Goal: Communication & Community: Answer question/provide support

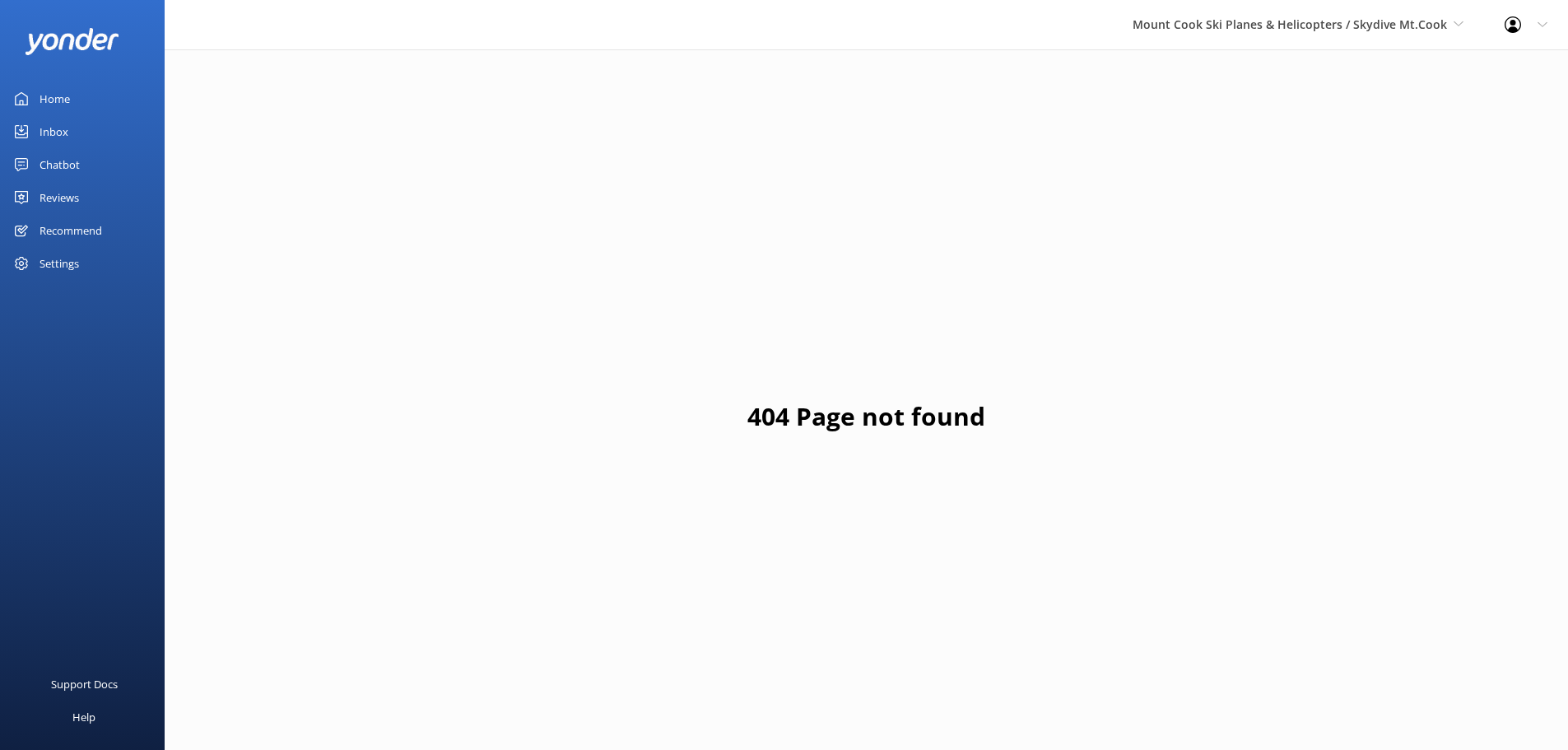
click at [66, 193] on div "Reviews" at bounding box center [58, 198] width 39 height 32
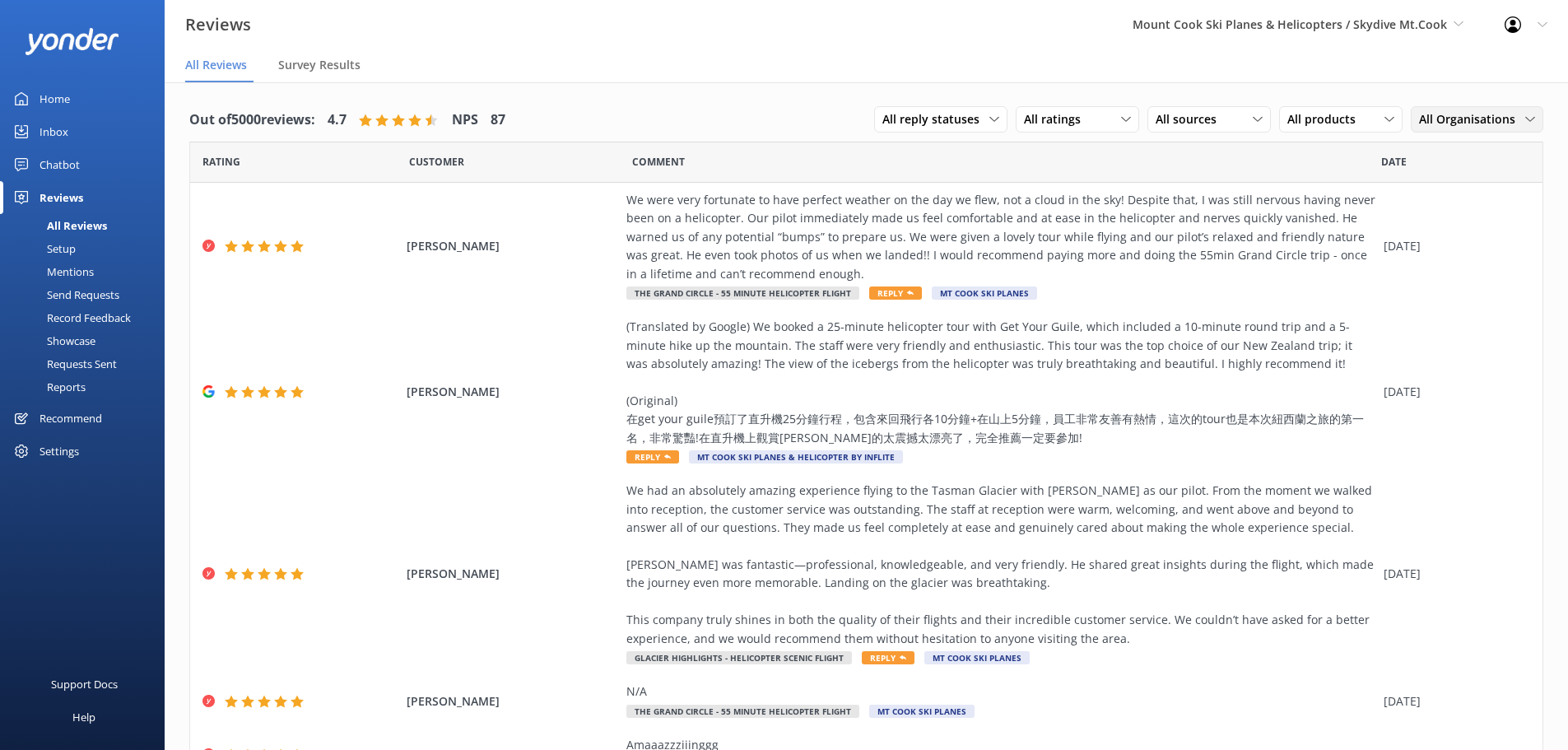
click at [1454, 121] on span "All Organisations" at bounding box center [1471, 118] width 106 height 18
click at [1459, 221] on div "Mt Cook Ski Planes" at bounding box center [1465, 219] width 90 height 16
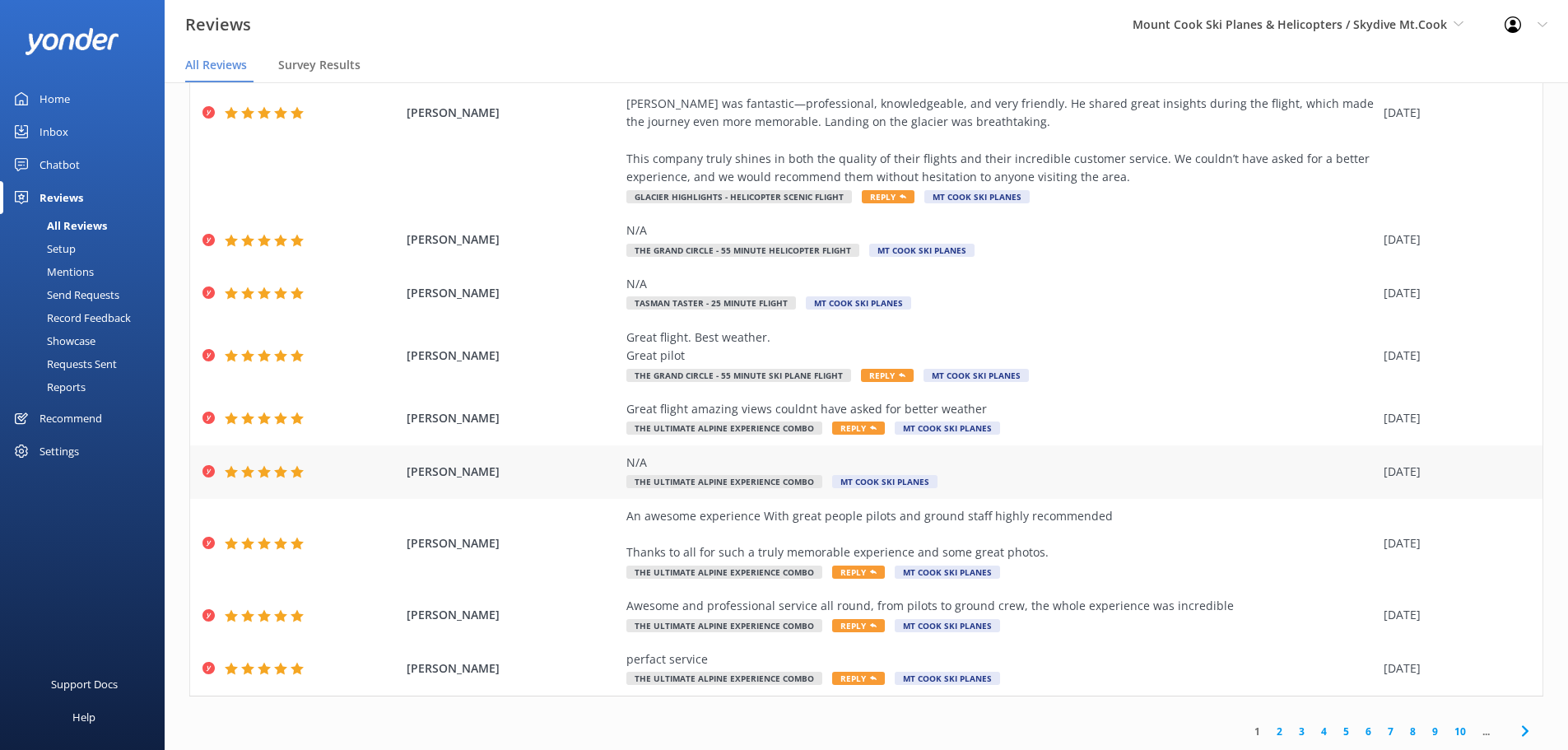
scroll to position [32, 0]
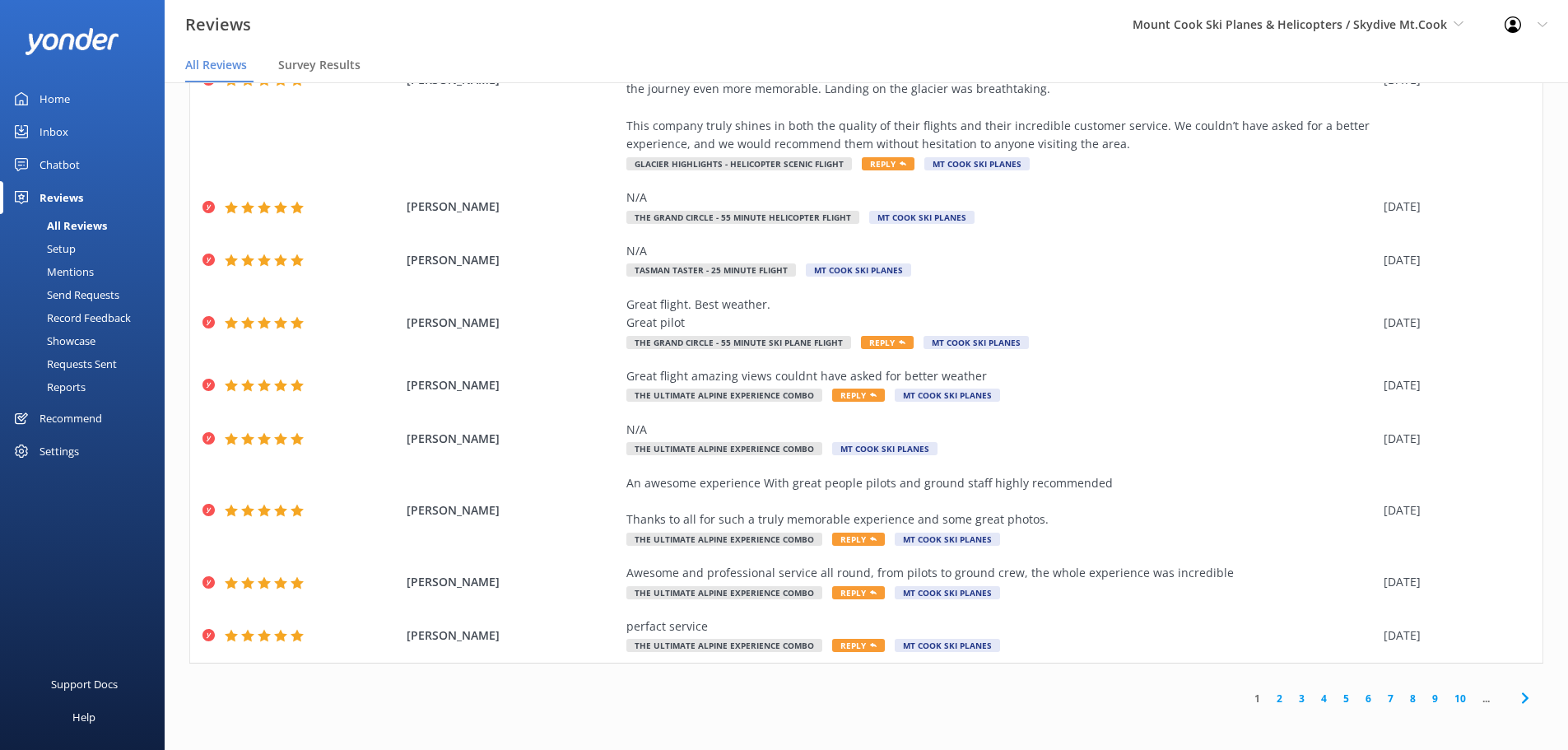
click at [1269, 698] on link "2" at bounding box center [1279, 698] width 22 height 15
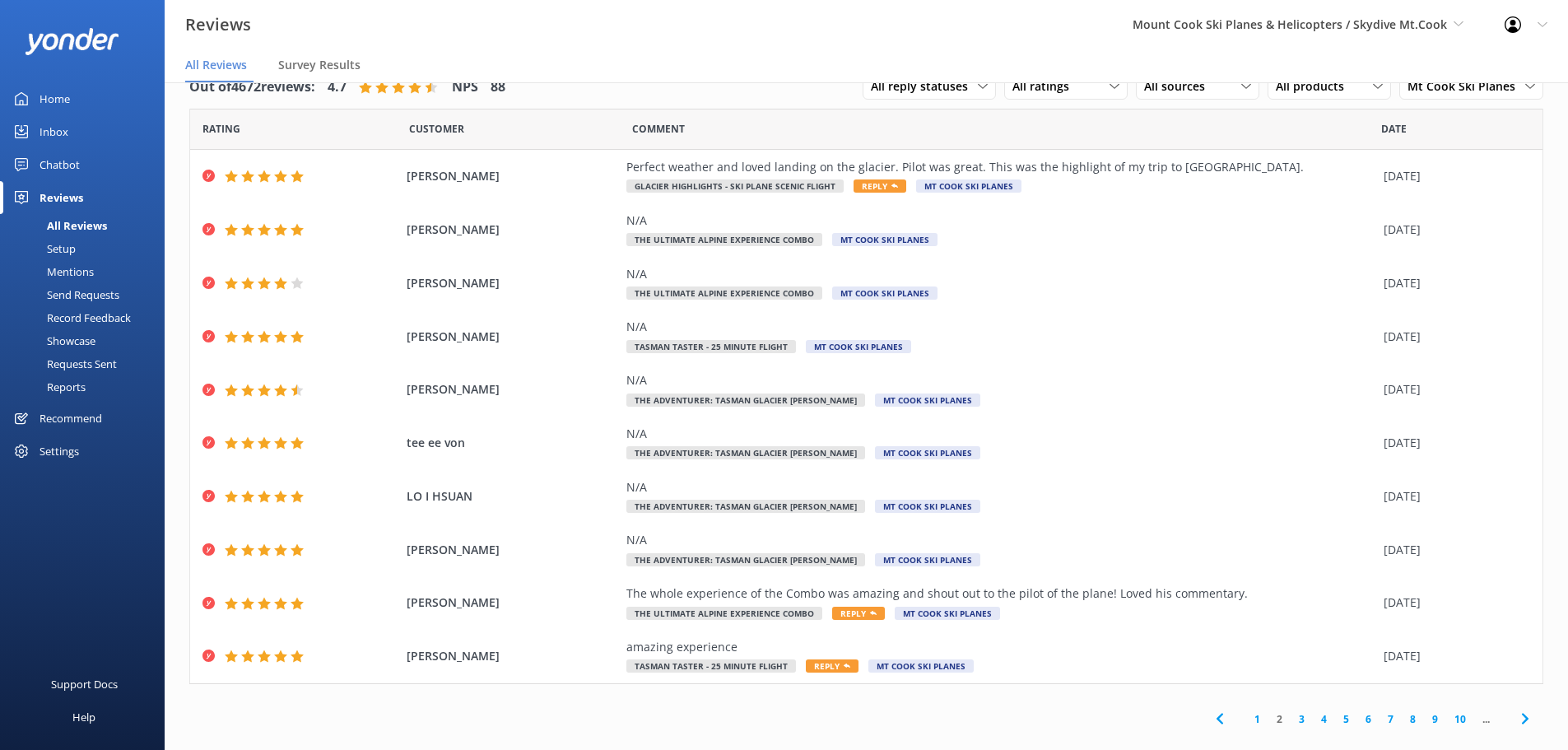
click at [1292, 720] on link "3" at bounding box center [1301, 718] width 22 height 15
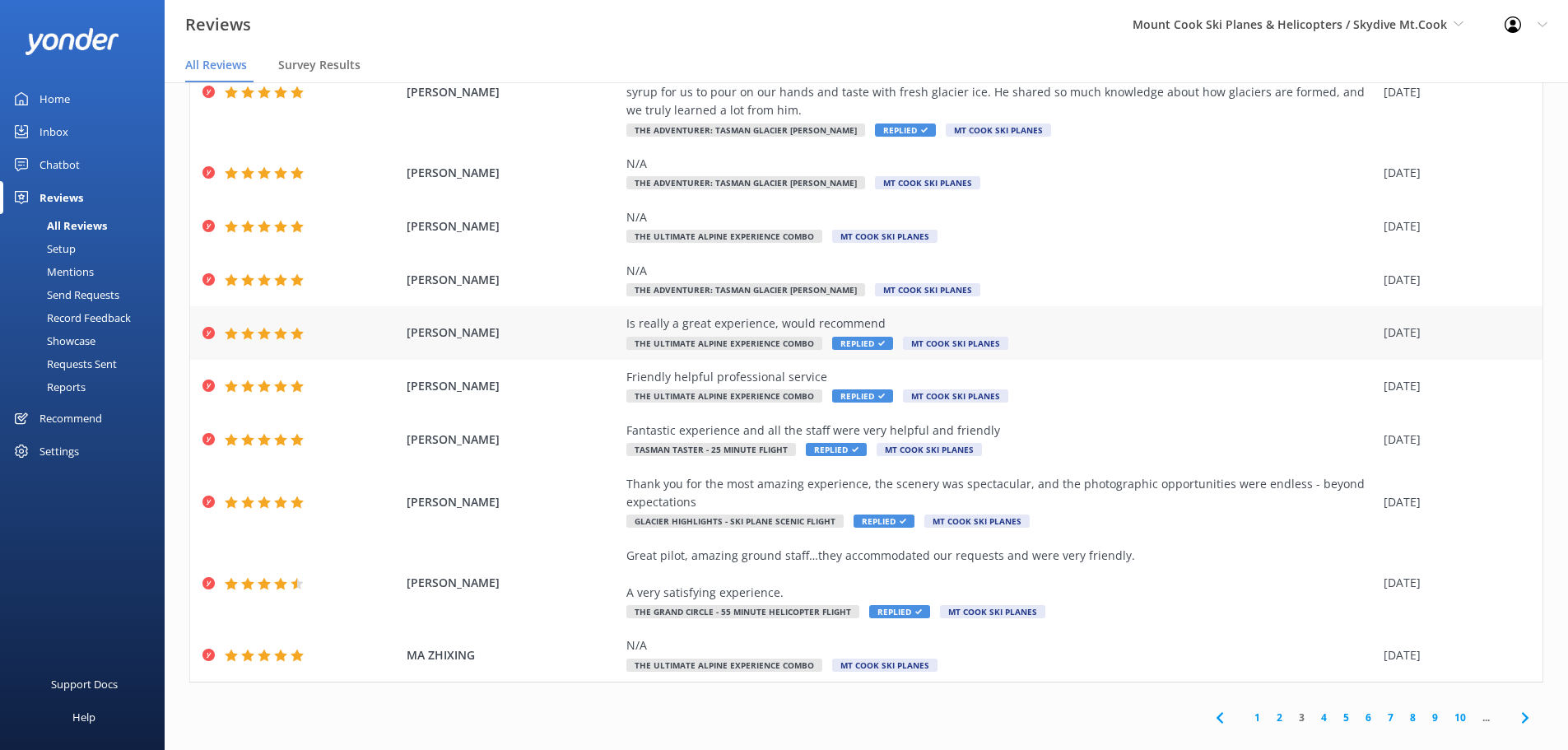
scroll to position [113, 0]
click at [1315, 709] on link "4" at bounding box center [1323, 717] width 22 height 15
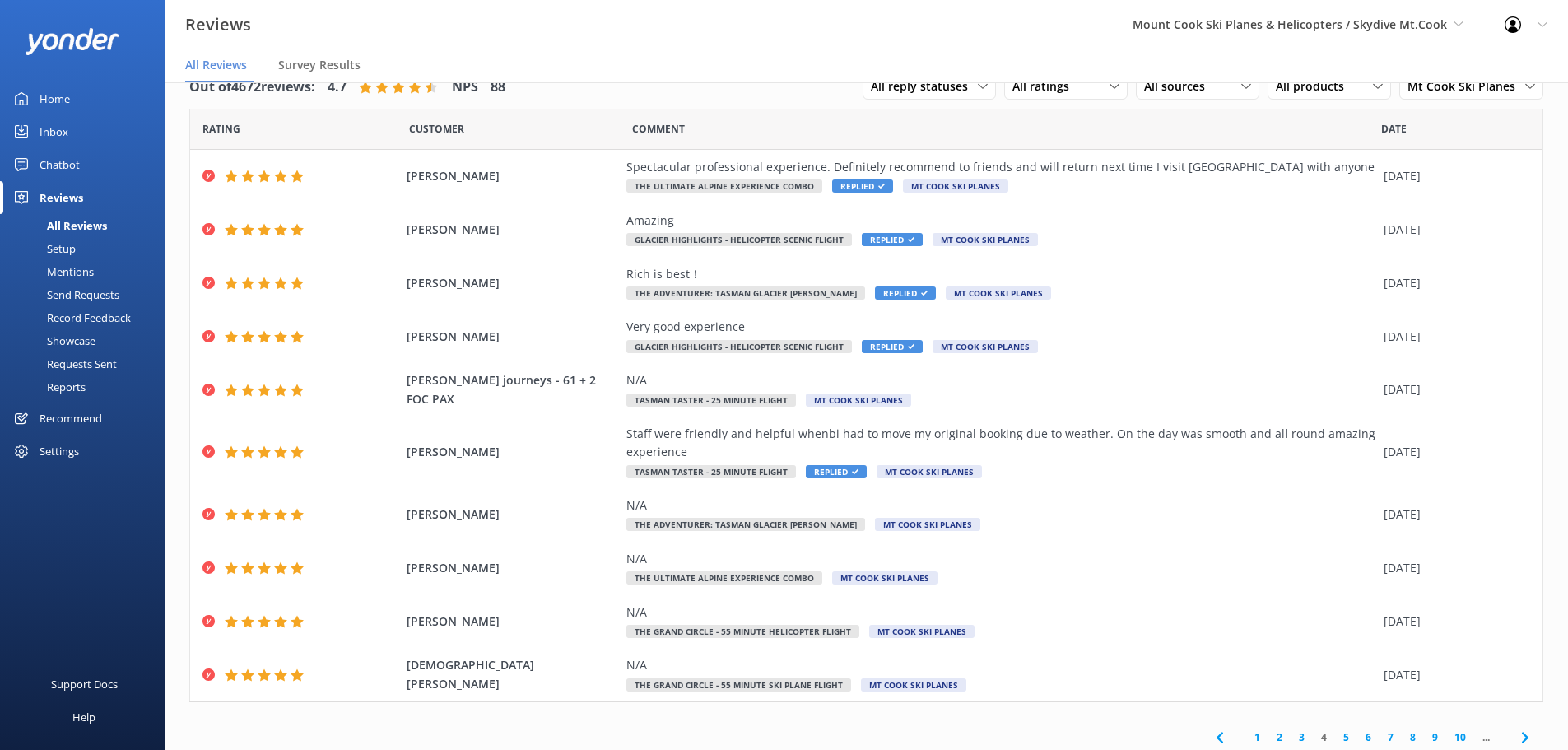
click at [1336, 739] on link "5" at bounding box center [1346, 737] width 22 height 15
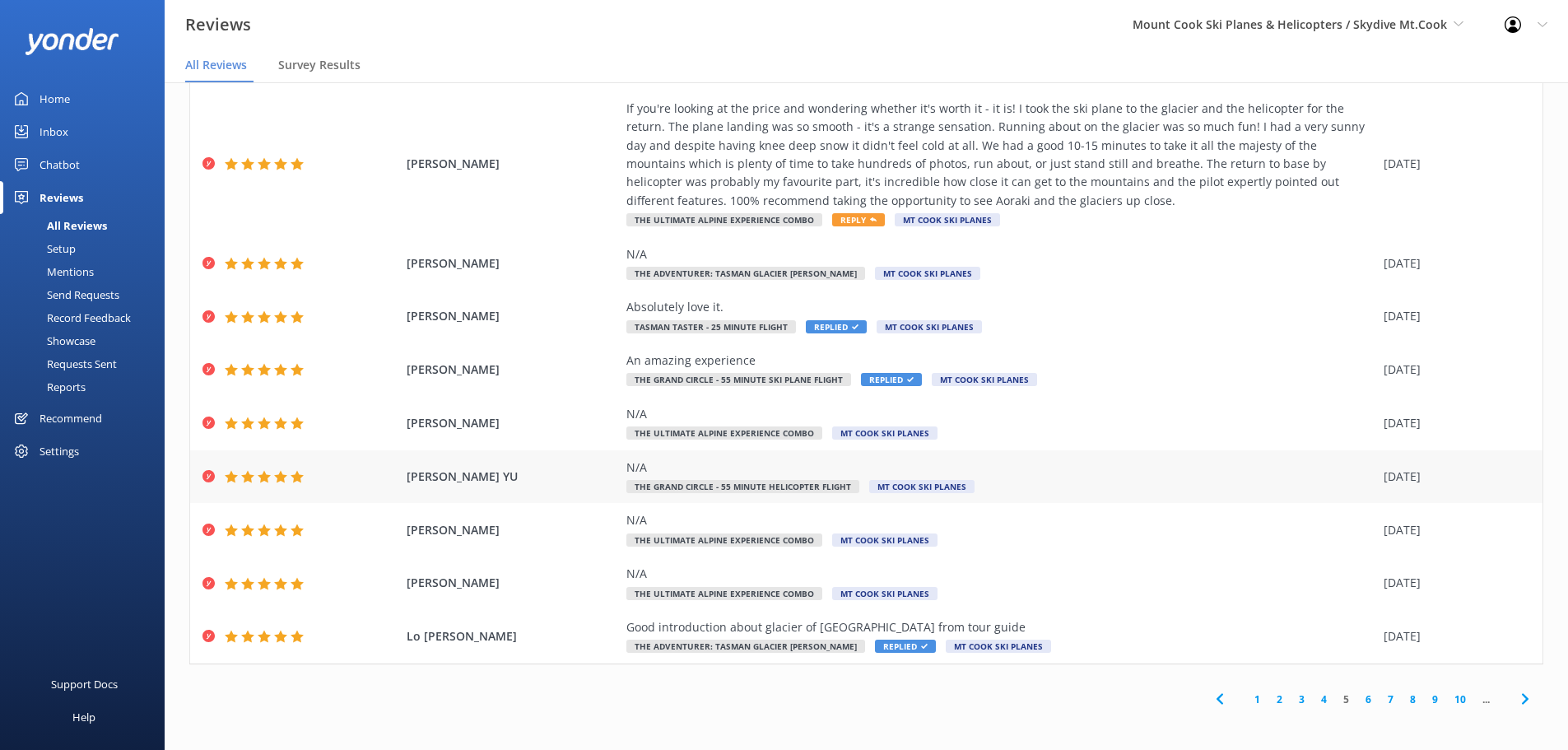
scroll to position [113, 0]
click at [1358, 699] on link "6" at bounding box center [1368, 698] width 22 height 15
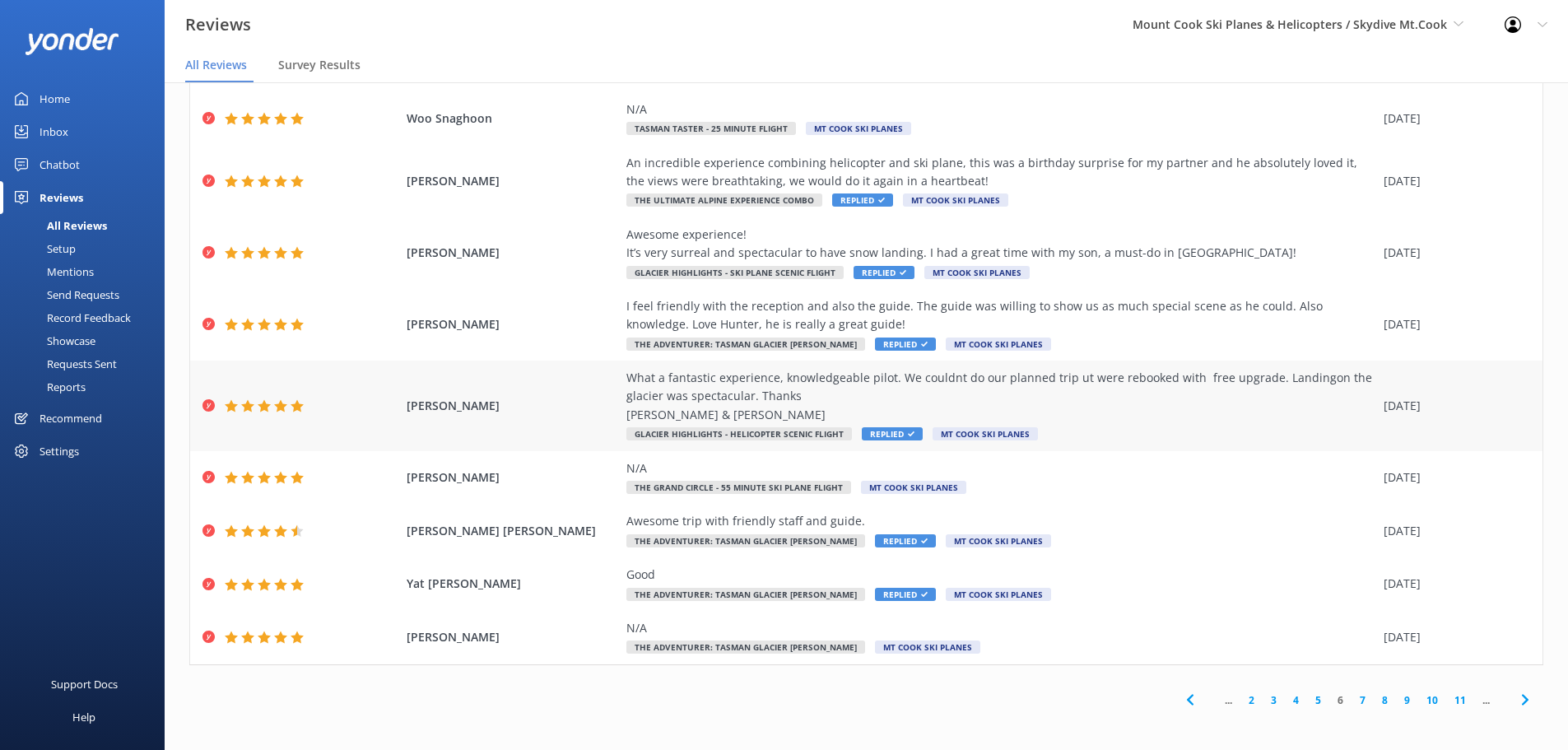
scroll to position [113, 0]
click at [1352, 698] on link "7" at bounding box center [1363, 698] width 22 height 15
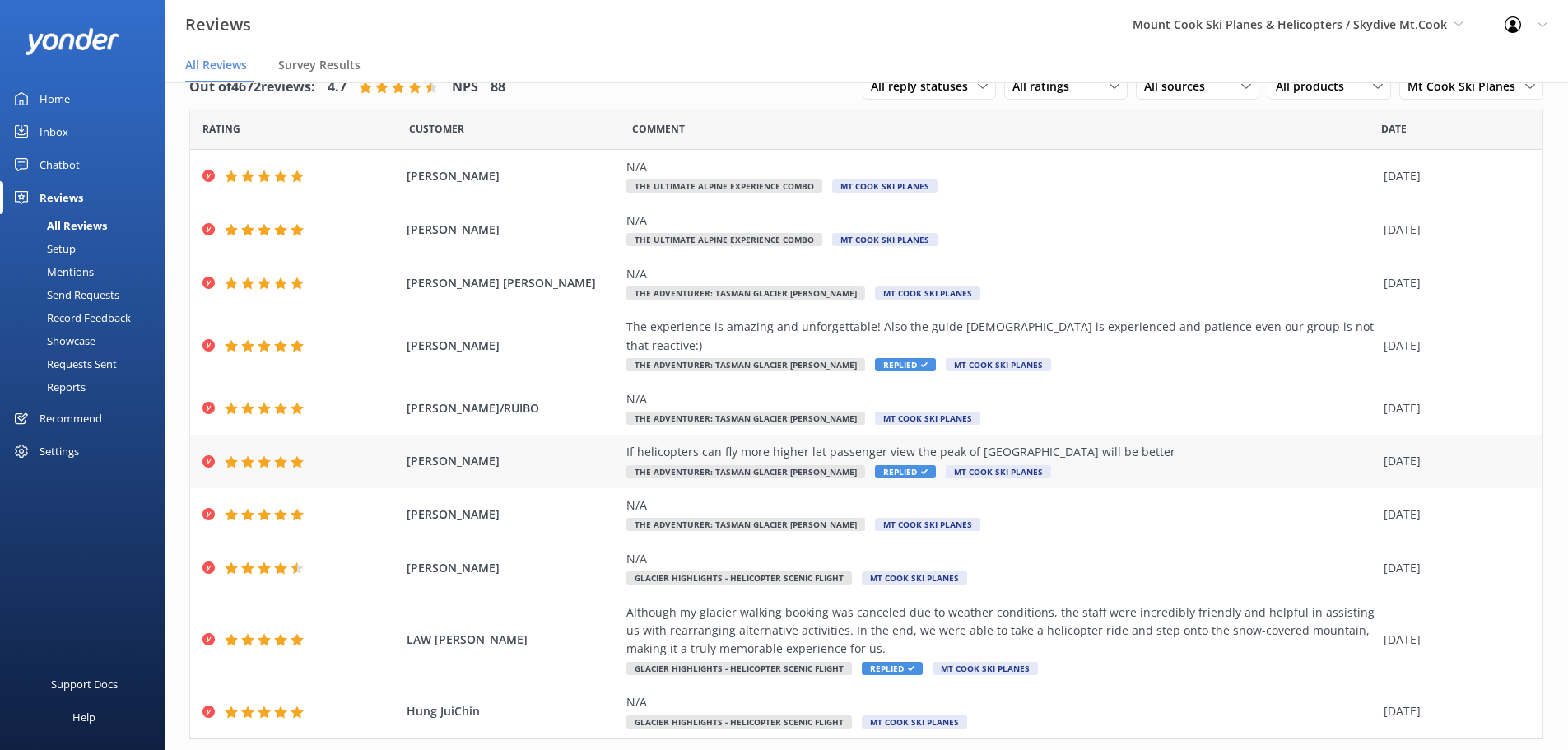
scroll to position [57, 0]
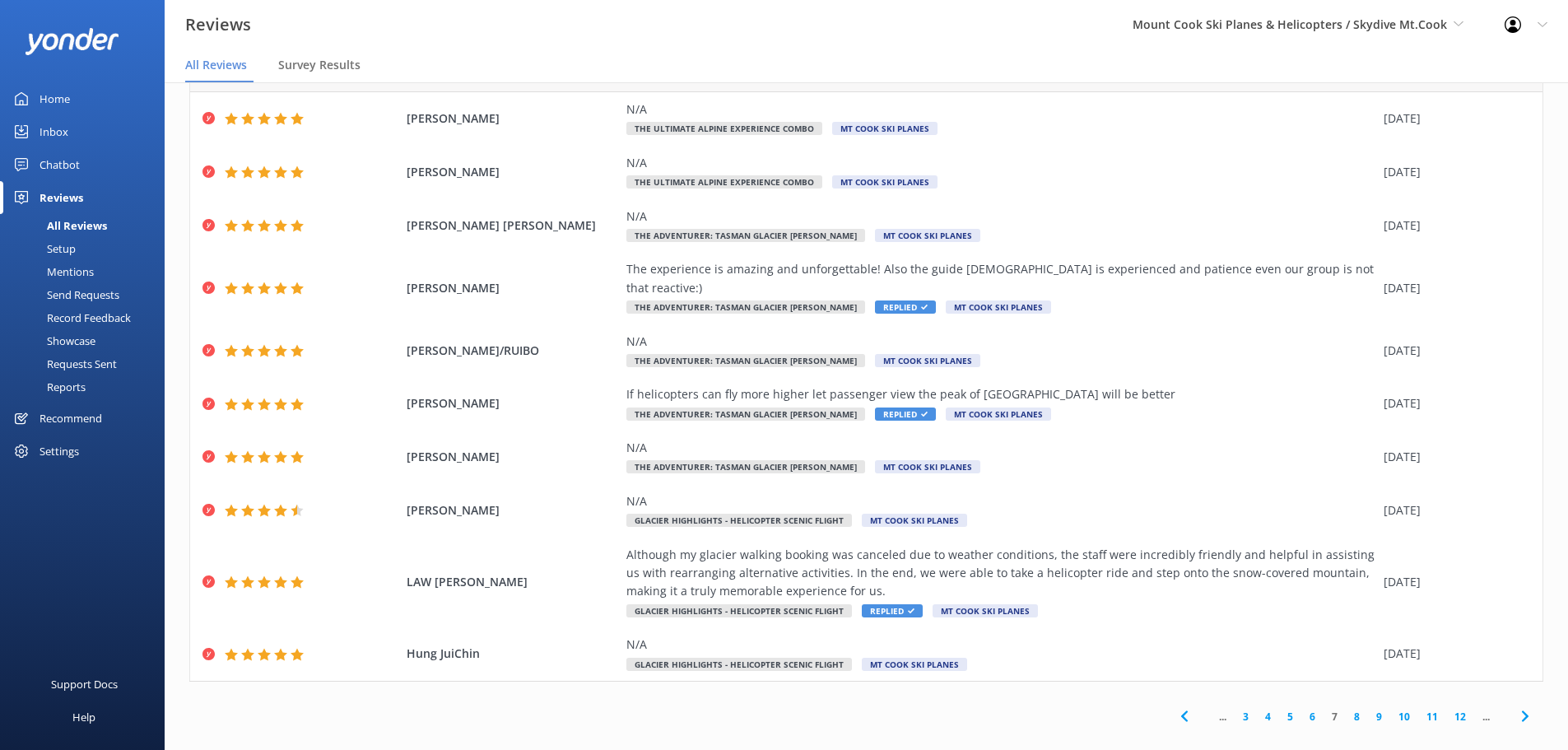
click at [1346, 709] on link "8" at bounding box center [1357, 717] width 22 height 15
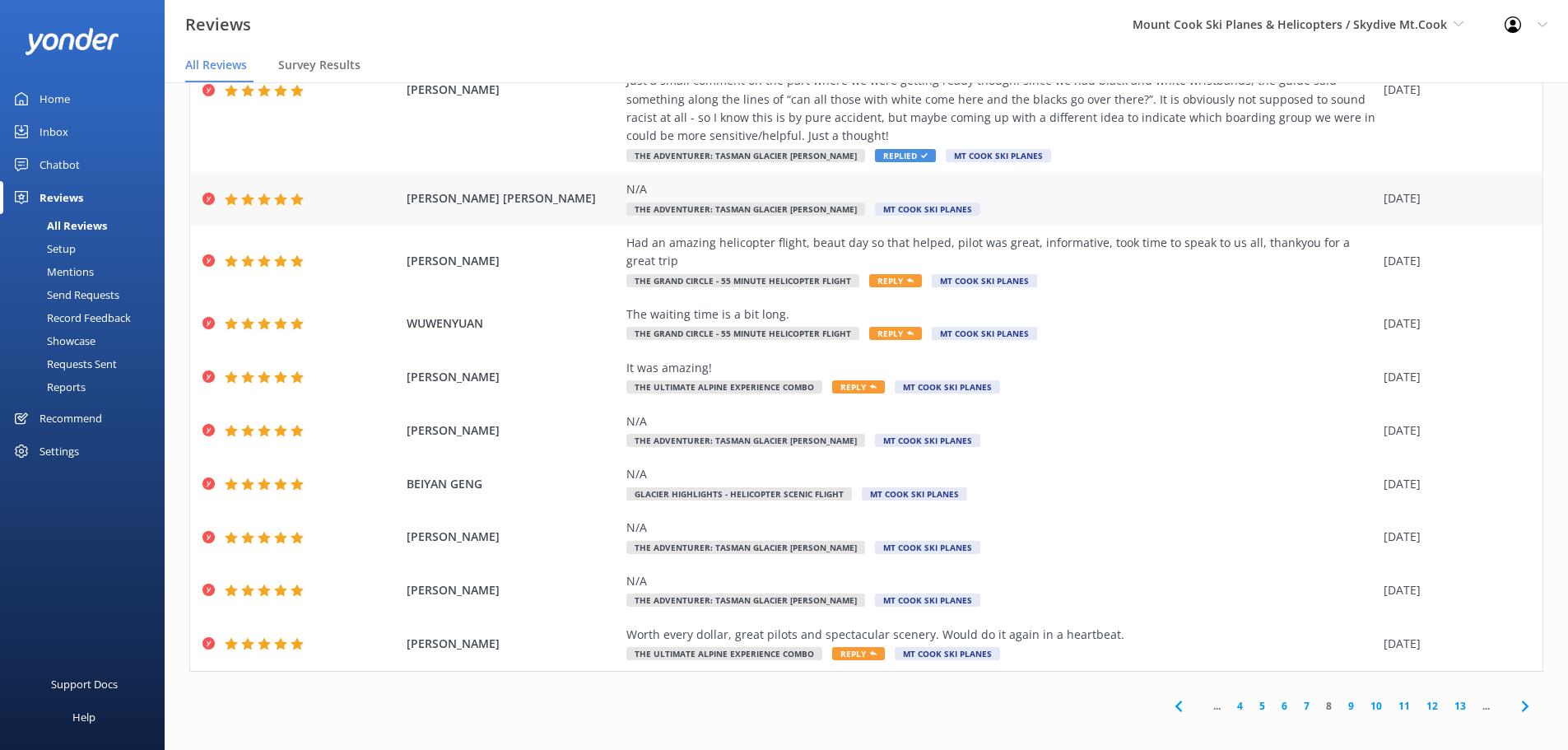
scroll to position [150, 0]
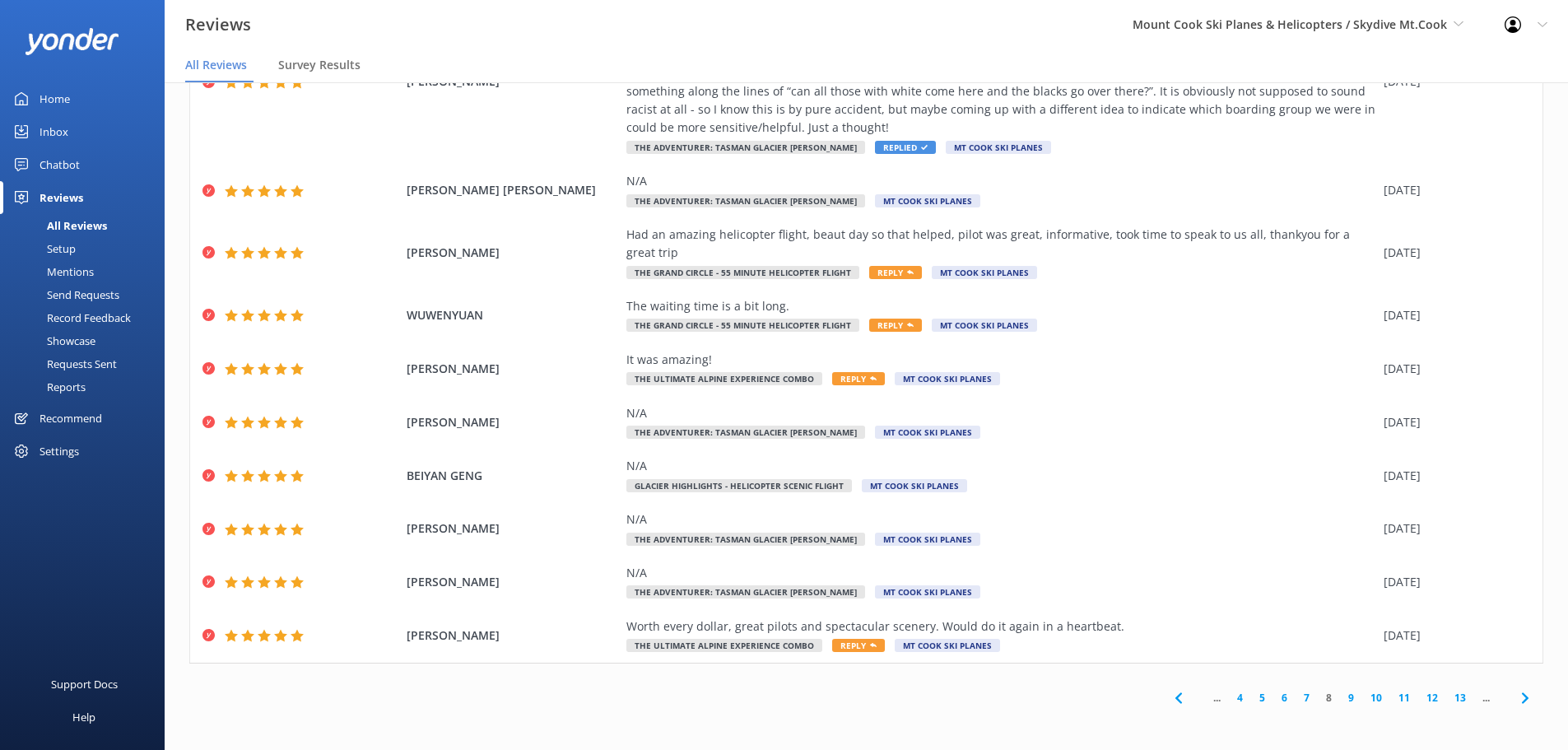
click at [1341, 694] on link "9" at bounding box center [1351, 697] width 22 height 15
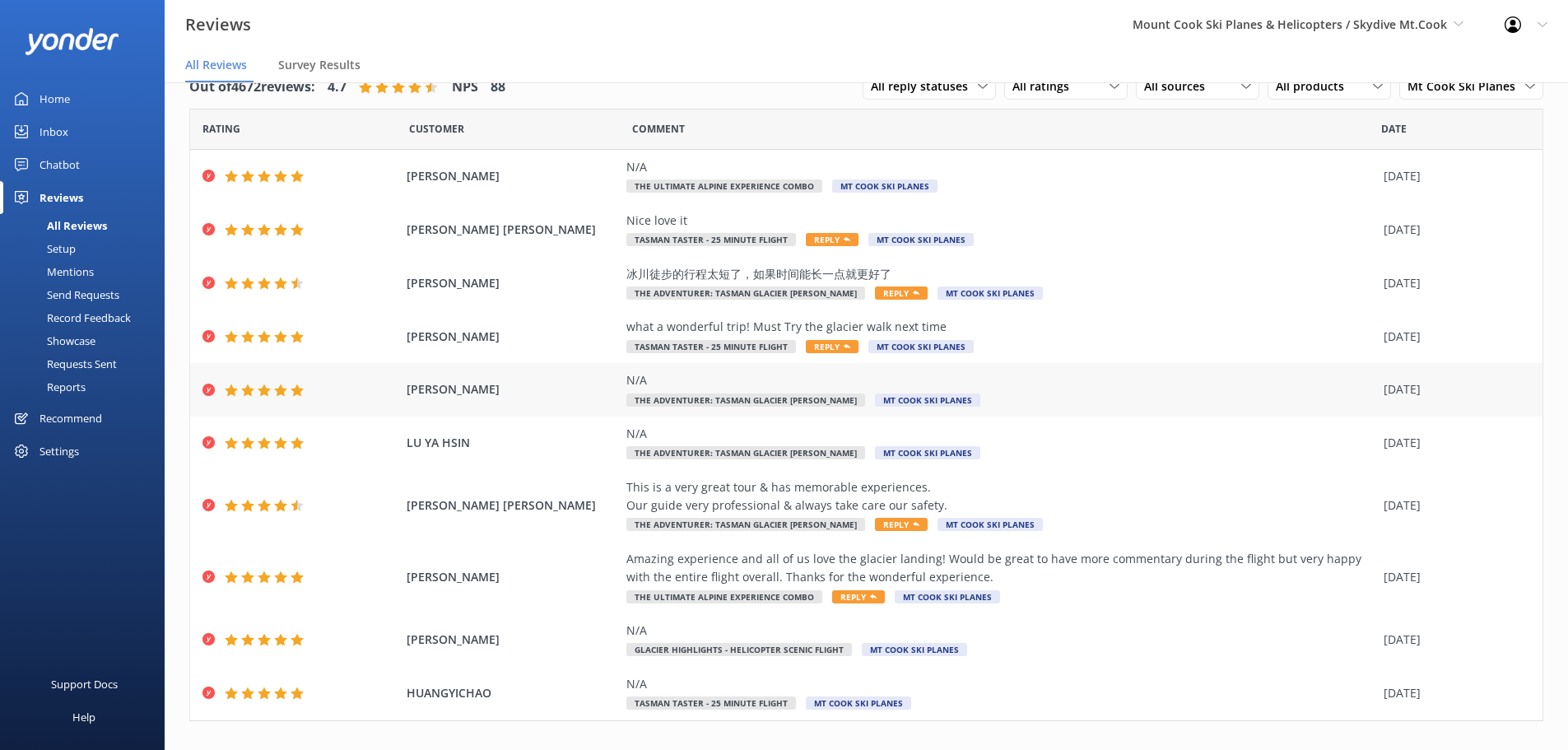
scroll to position [57, 0]
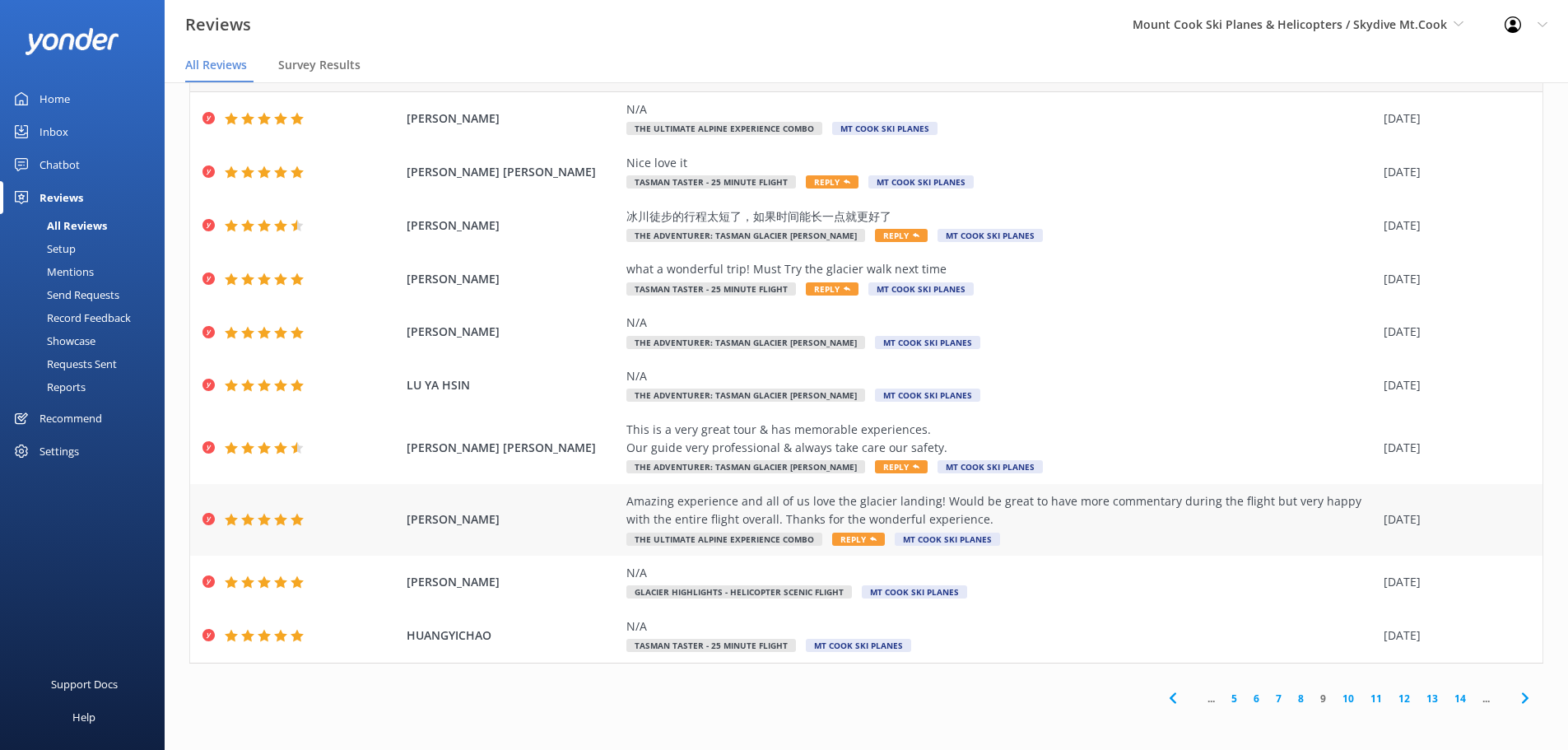
click at [1038, 512] on div "Amazing experience and all of us love the glacier landing! Would be great to ha…" at bounding box center [1001, 510] width 749 height 37
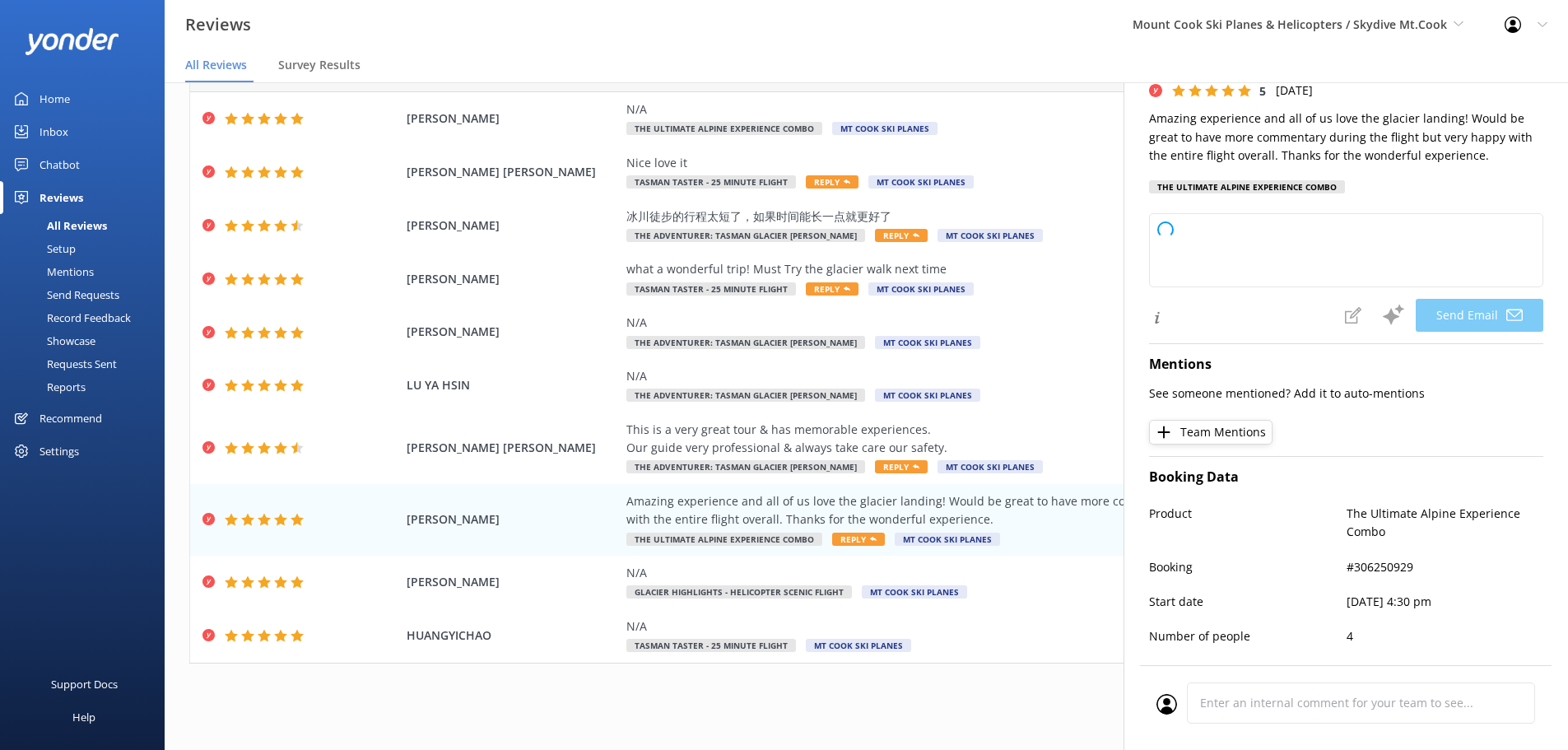
scroll to position [189, 0]
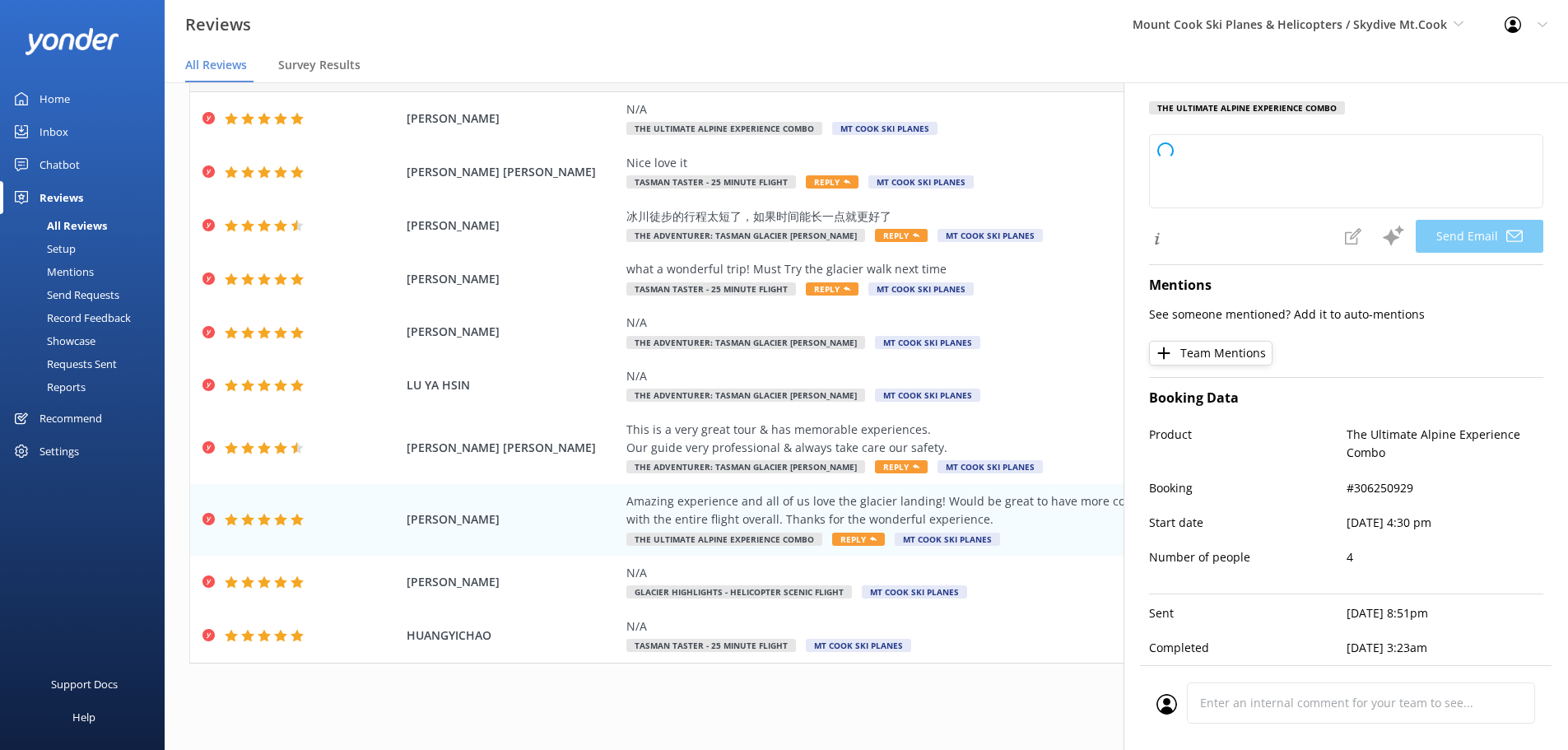
type textarea "Thank you so much for your wonderful review, [PERSON_NAME]! We're thrilled to h…"
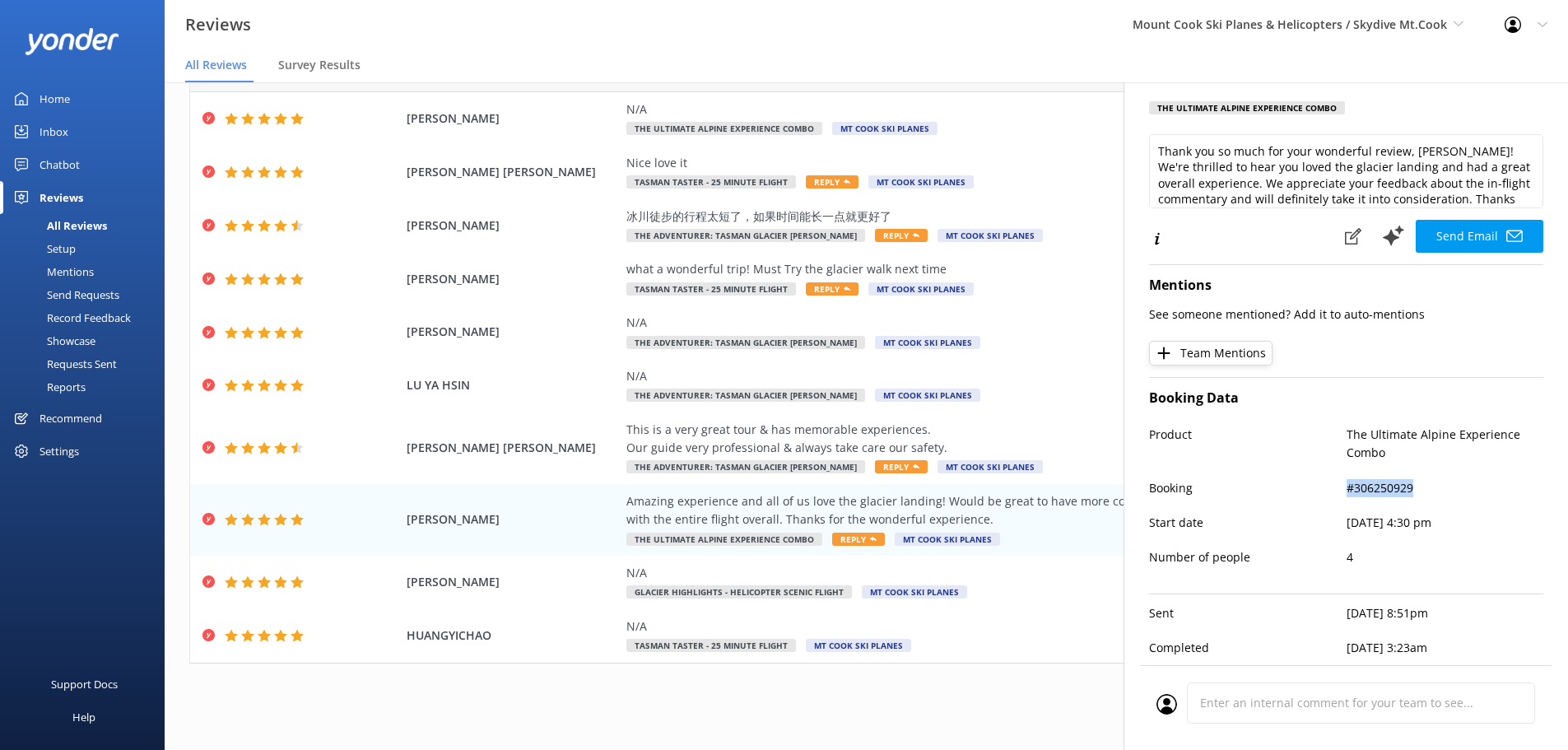
drag, startPoint x: 1412, startPoint y: 480, endPoint x: 1342, endPoint y: 479, distance: 70.0
click at [1347, 479] on p "#306250929" at bounding box center [1446, 487] width 198 height 18
copy p "#306250929"
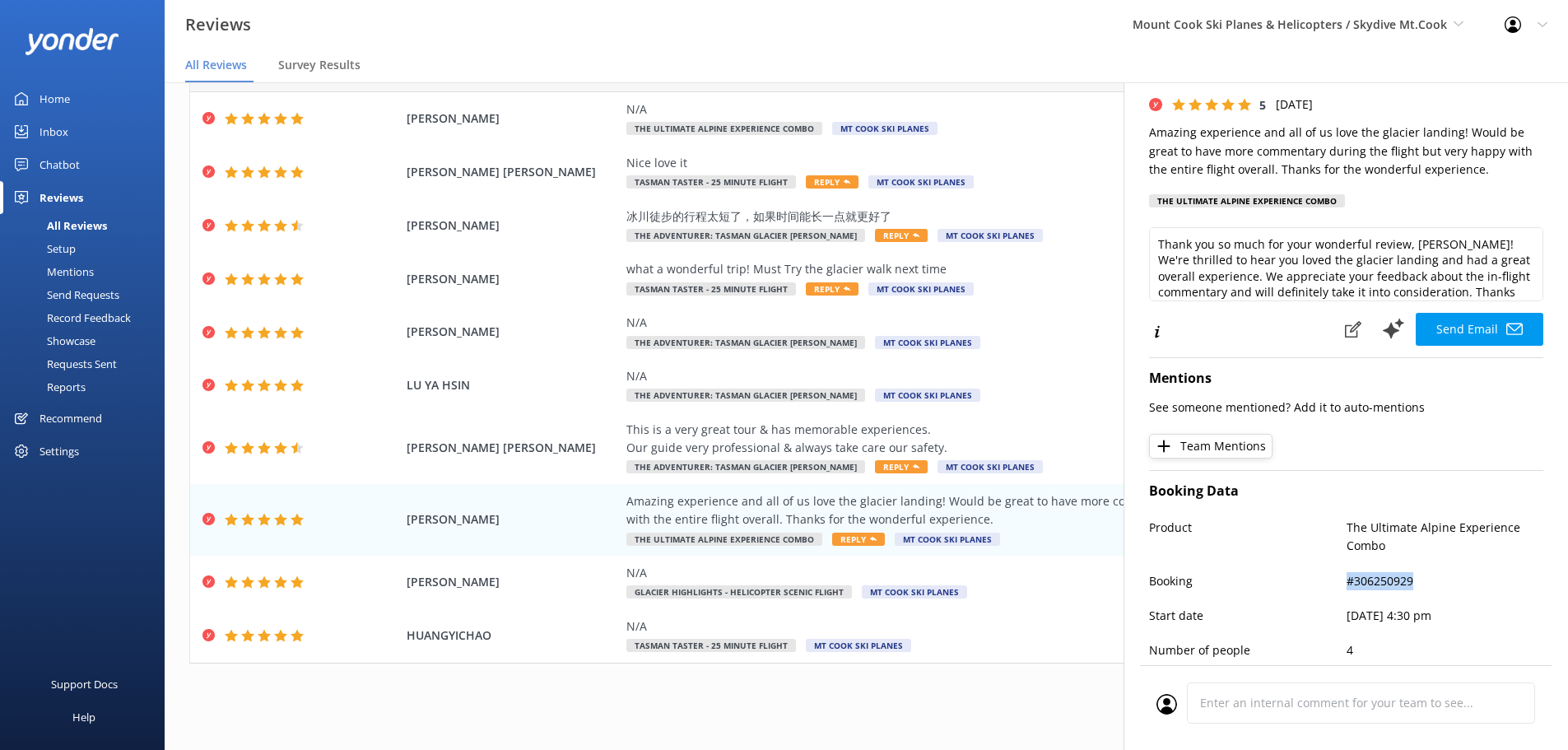
scroll to position [0, 0]
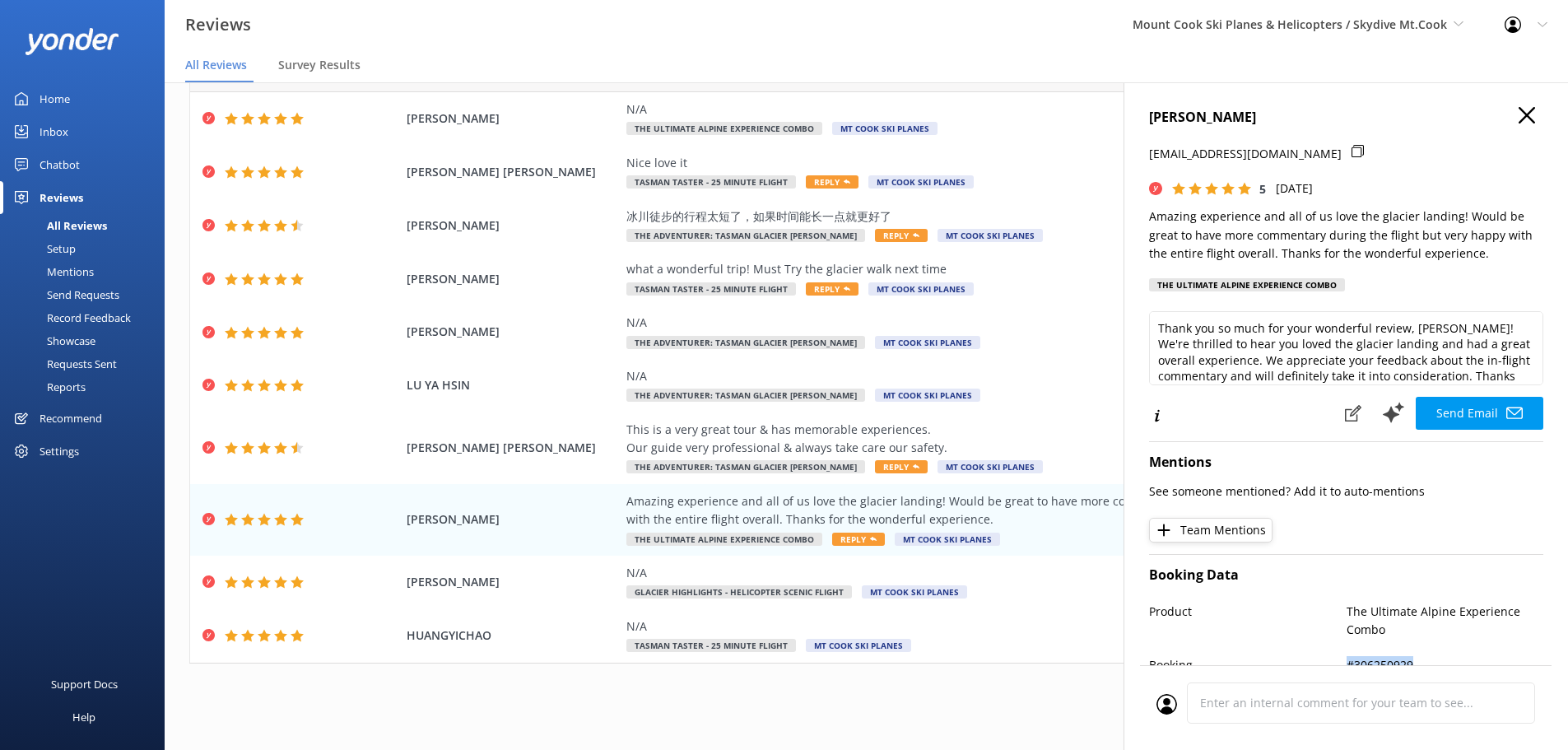
click at [1519, 121] on use "button" at bounding box center [1527, 115] width 16 height 16
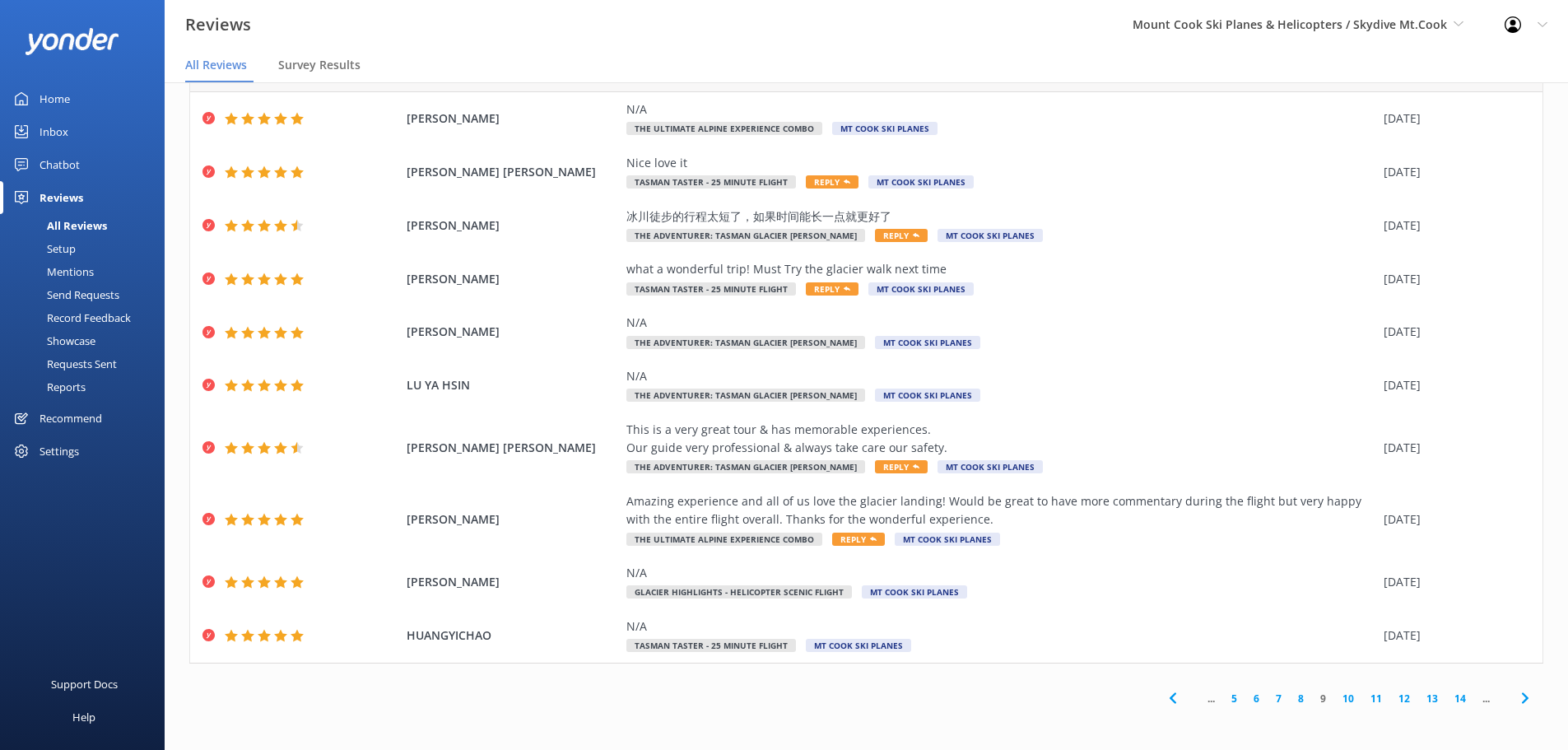
click at [1335, 694] on link "10" at bounding box center [1348, 698] width 28 height 15
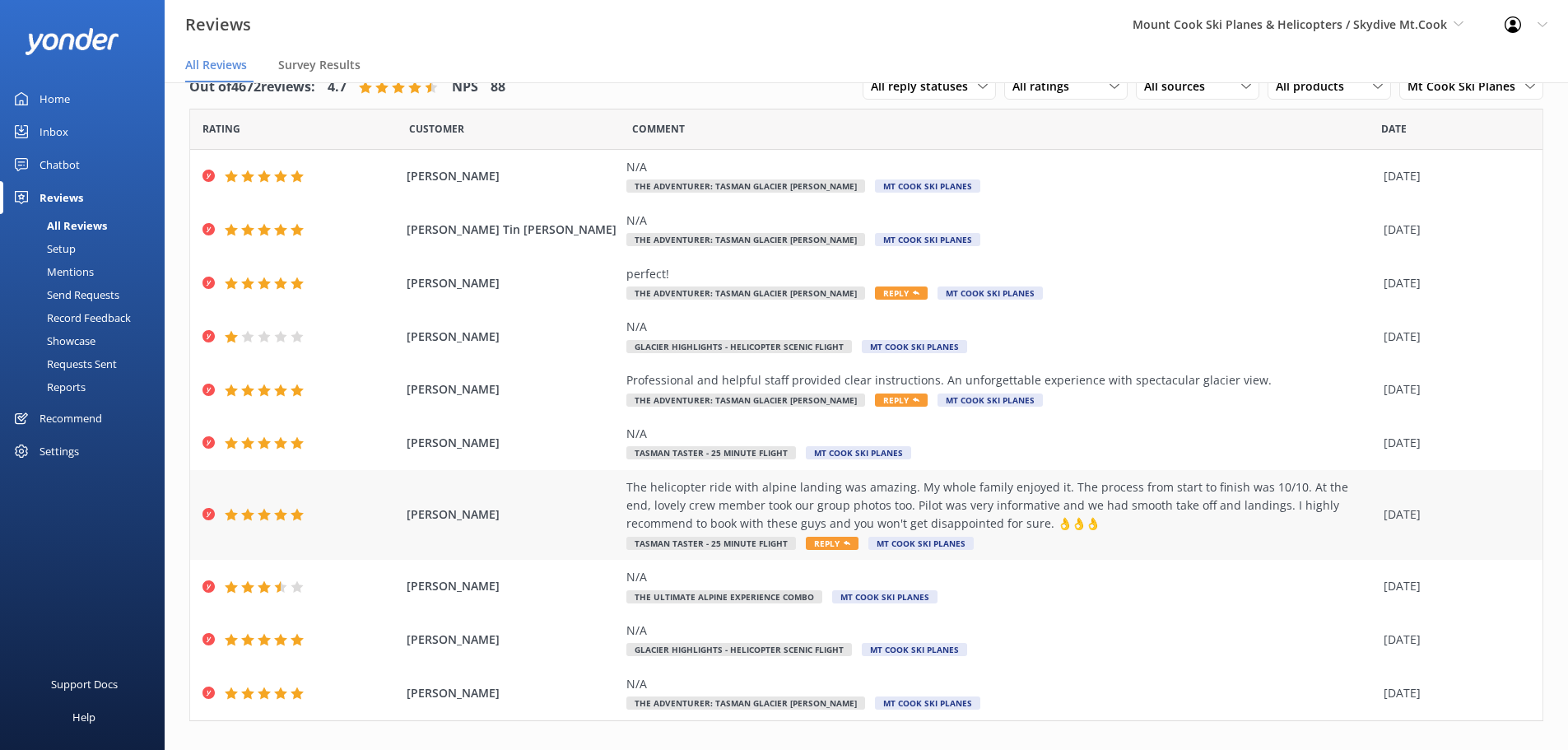
click at [1284, 503] on div "The helicopter ride with alpine landing was amazing. My whole family enjoyed it…" at bounding box center [1001, 506] width 749 height 55
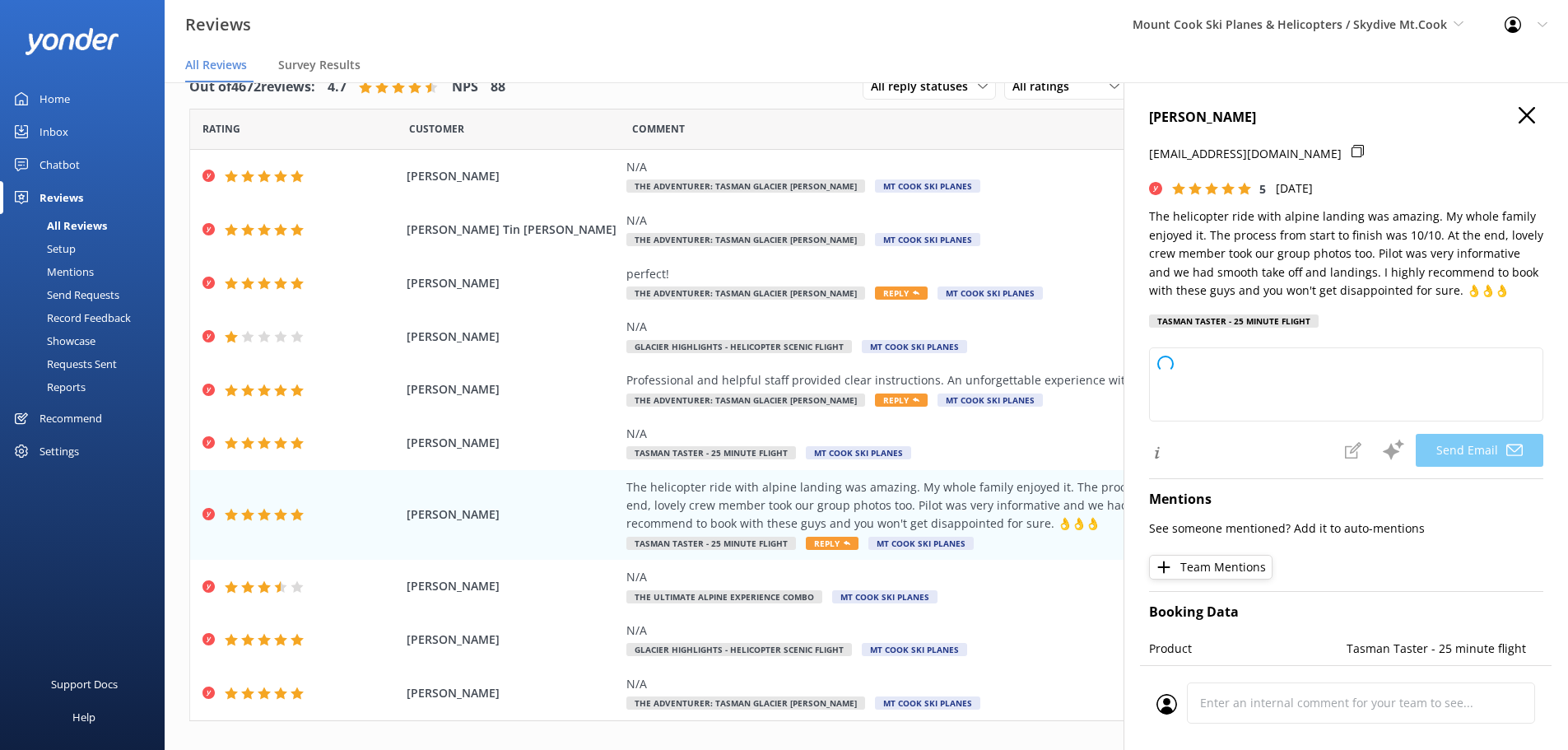
scroll to position [225, 0]
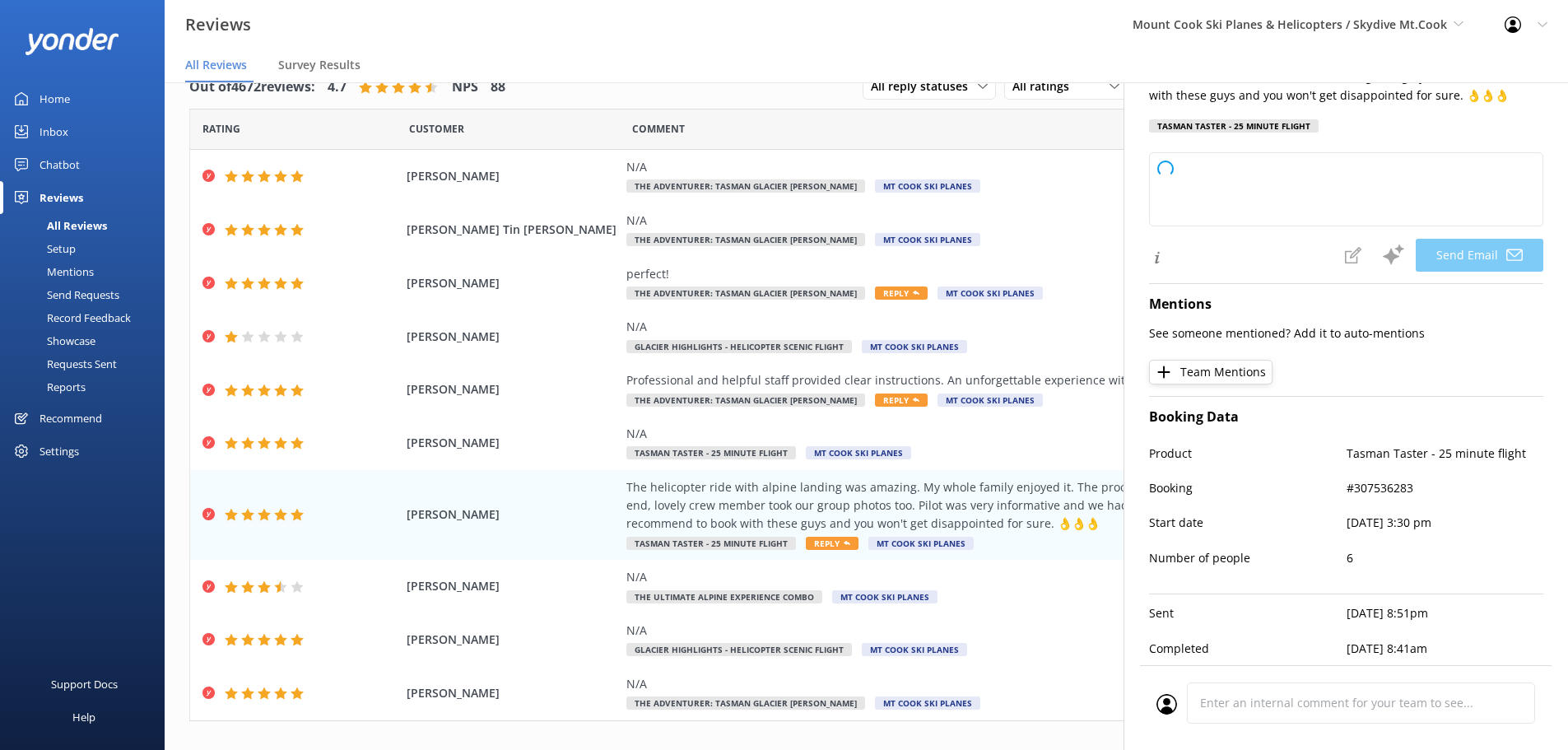
type textarea "Thank you so much for your wonderful review, [PERSON_NAME]! We're thrilled to h…"
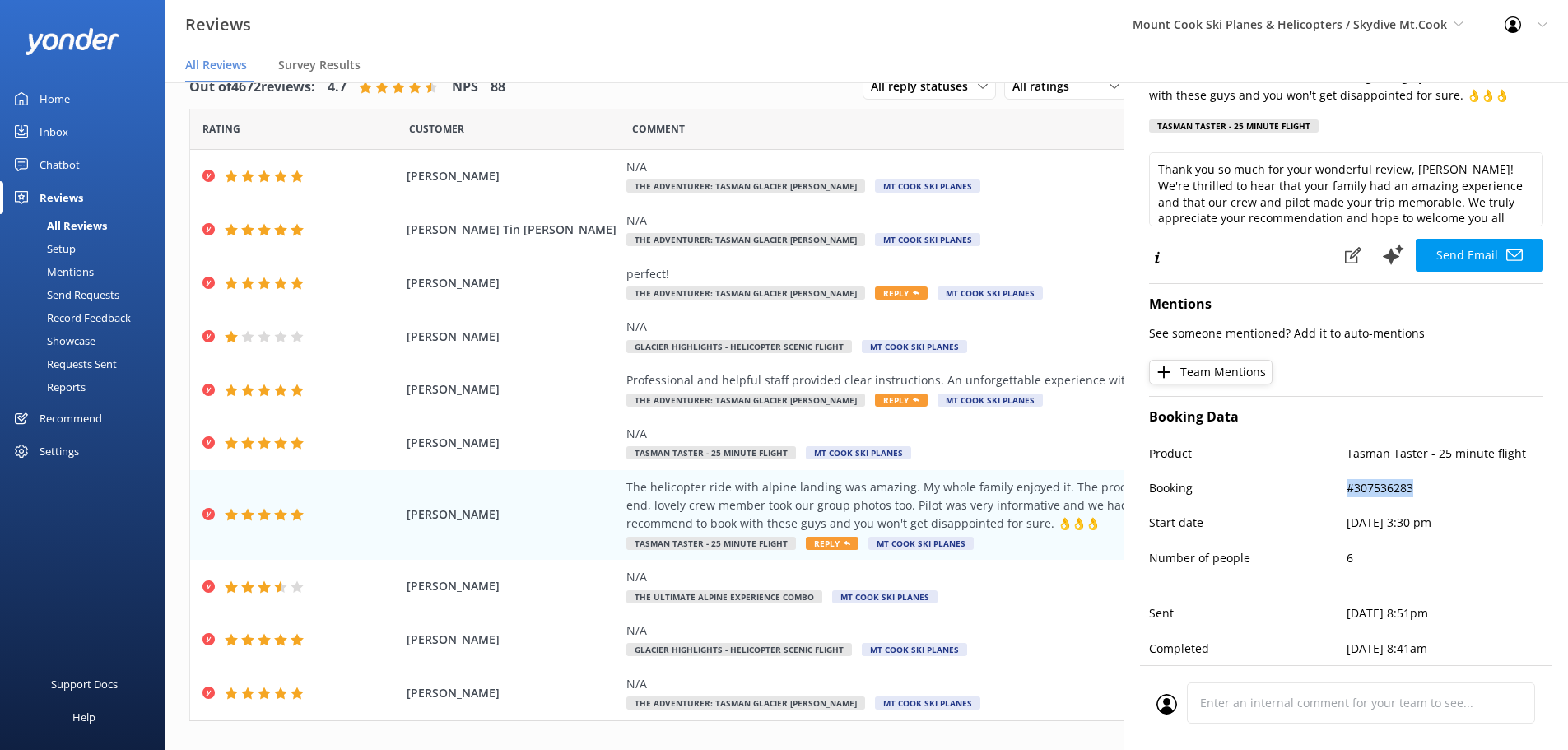
drag, startPoint x: 1407, startPoint y: 477, endPoint x: 1343, endPoint y: 470, distance: 64.4
click at [1347, 479] on p "#307536283" at bounding box center [1446, 487] width 198 height 18
copy p "#307536283"
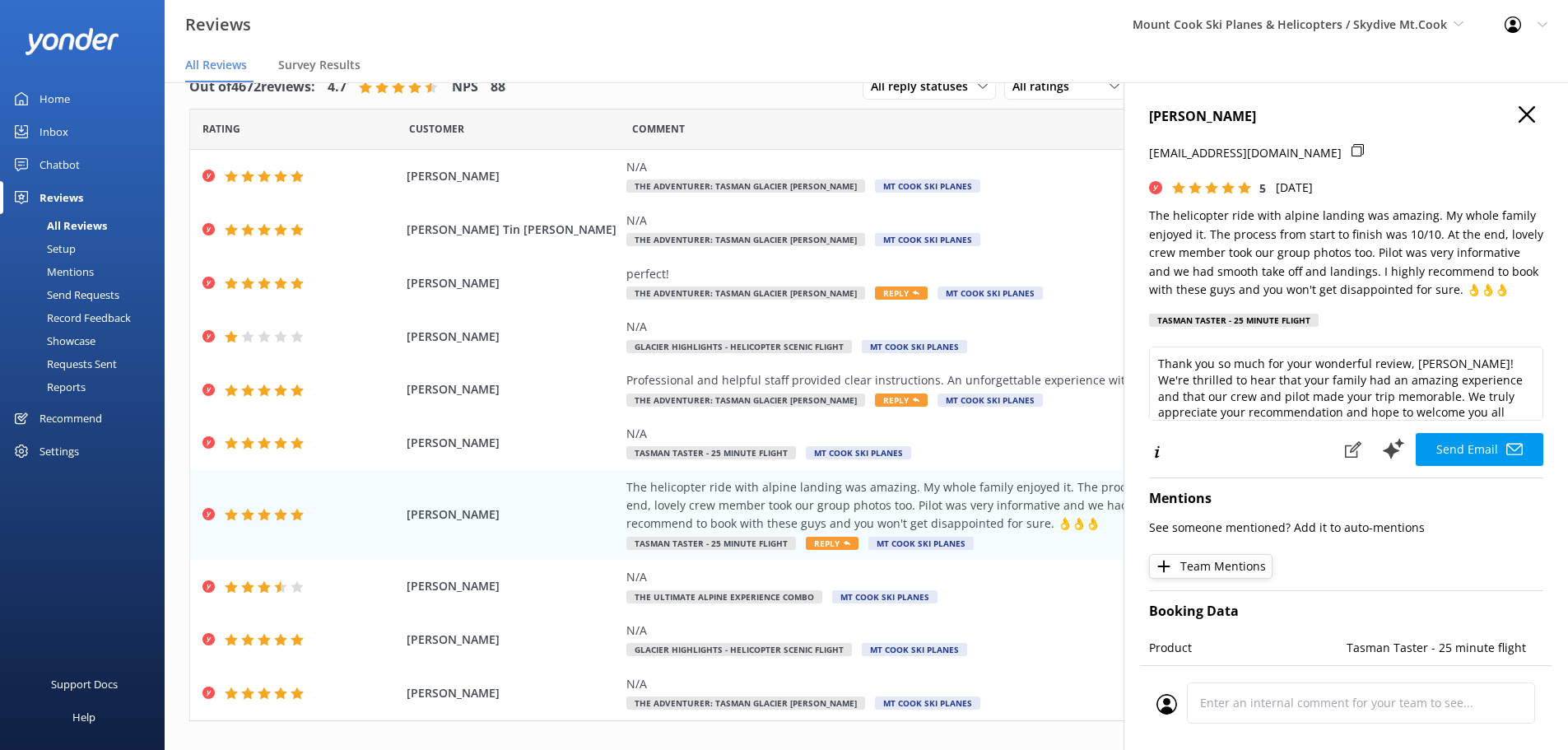
scroll to position [0, 0]
